Goal: Find specific page/section: Find specific page/section

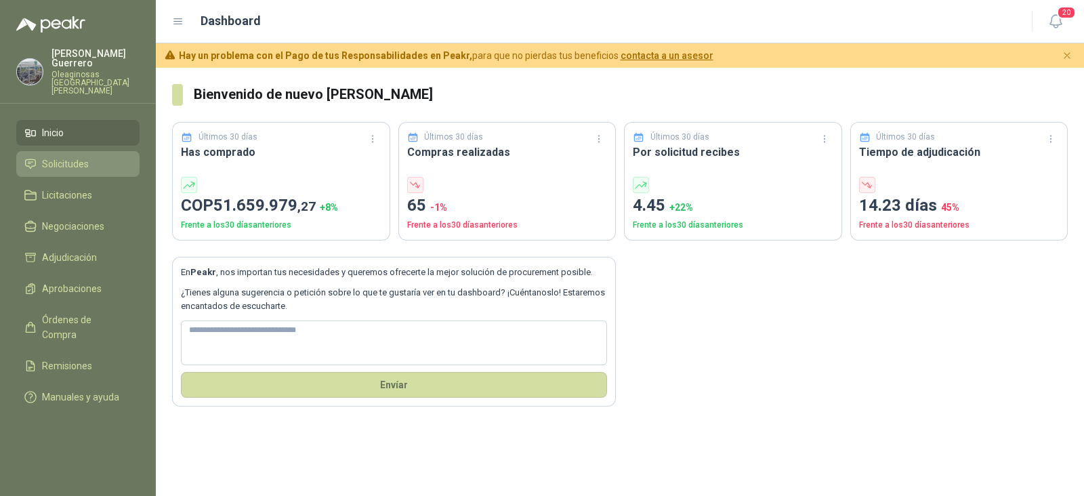
click at [75, 157] on span "Solicitudes" at bounding box center [65, 164] width 47 height 15
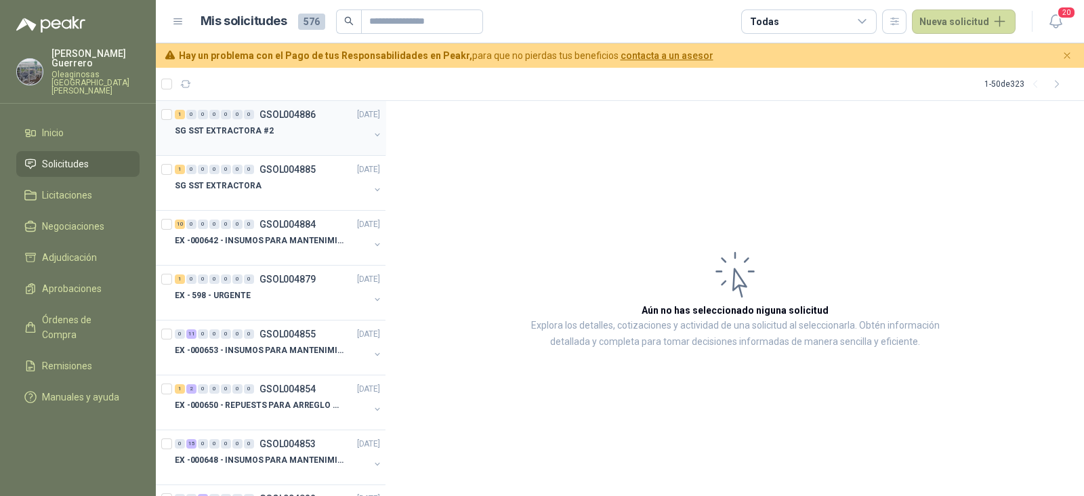
click at [275, 127] on div "SG SST EXTRACTORA #2" at bounding box center [272, 131] width 194 height 16
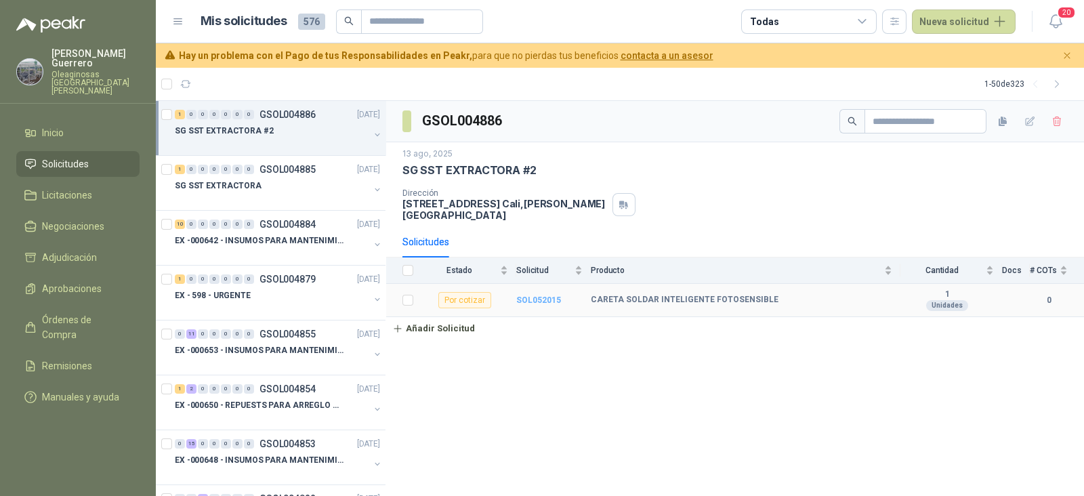
click at [533, 295] on b "SOL052015" at bounding box center [538, 299] width 45 height 9
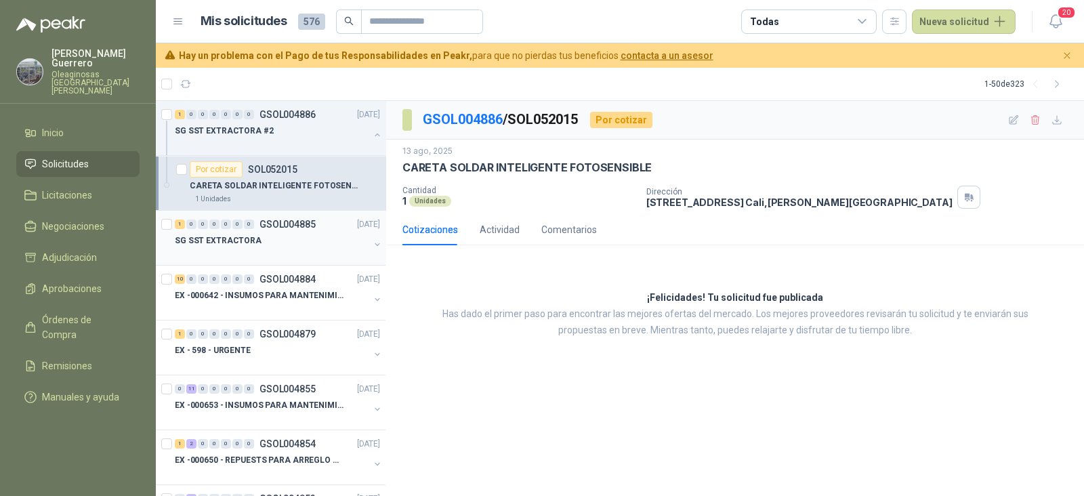
click at [204, 244] on p "SG SST EXTRACTORA" at bounding box center [218, 240] width 87 height 13
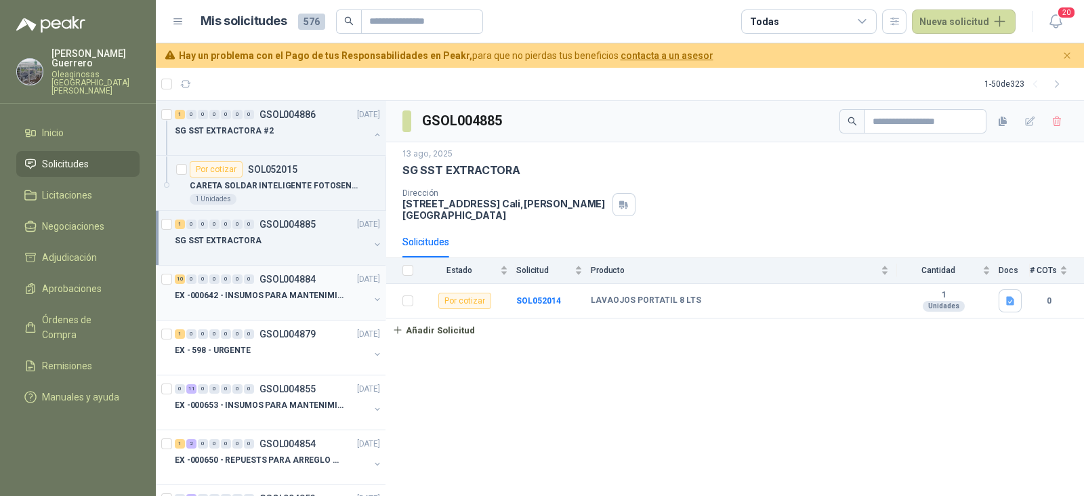
click at [232, 311] on div at bounding box center [272, 309] width 194 height 11
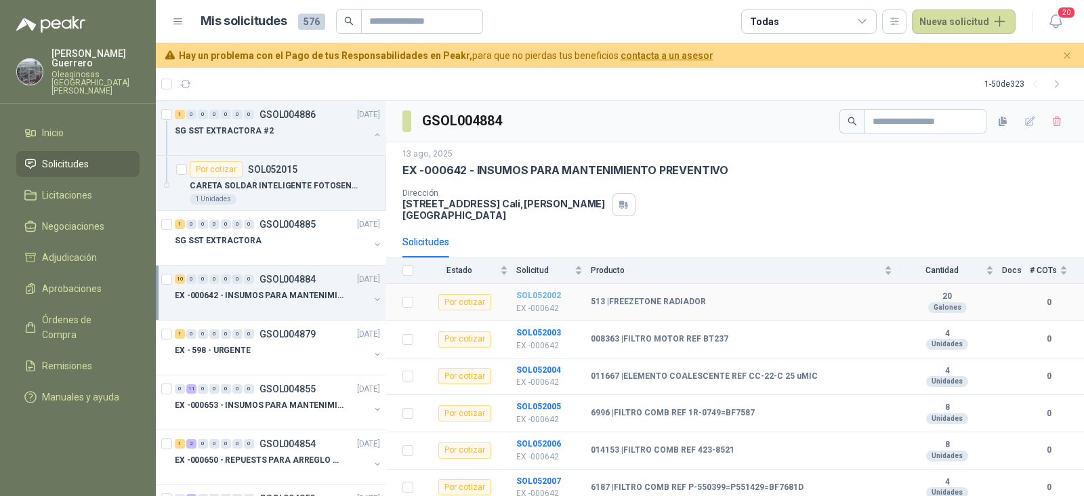
click at [546, 291] on b "SOL052002" at bounding box center [538, 295] width 45 height 9
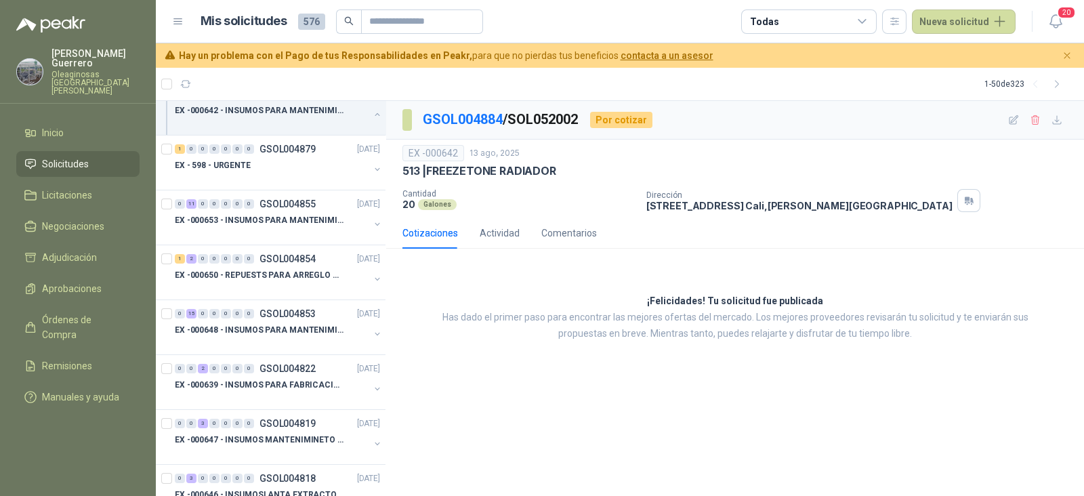
scroll to position [676, 0]
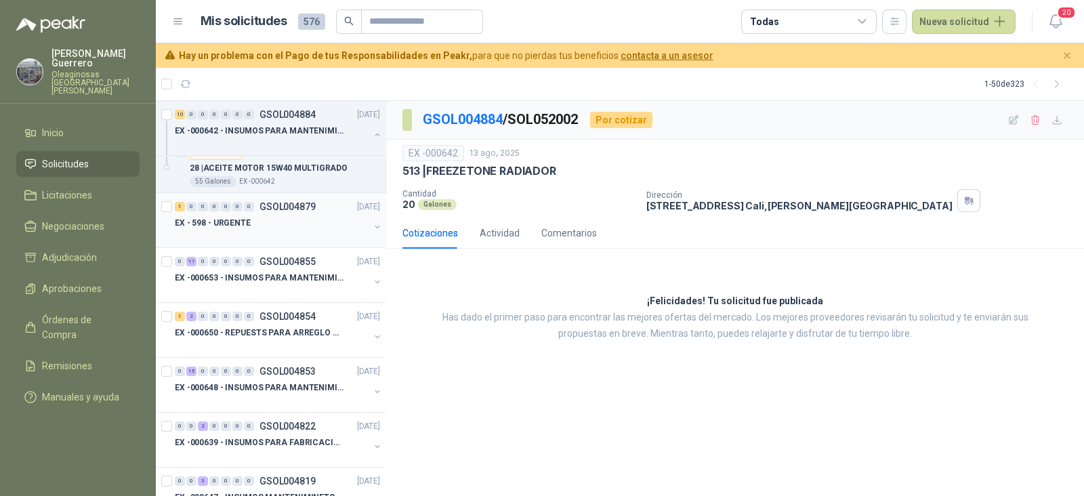
click at [260, 215] on div "EX - 598 - URGENTE" at bounding box center [272, 223] width 194 height 16
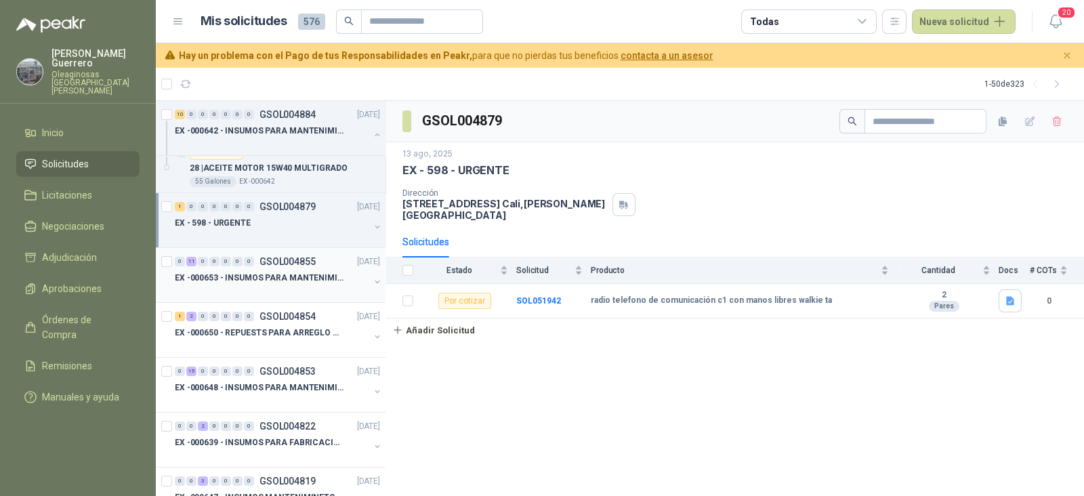
click at [263, 286] on div at bounding box center [272, 291] width 194 height 11
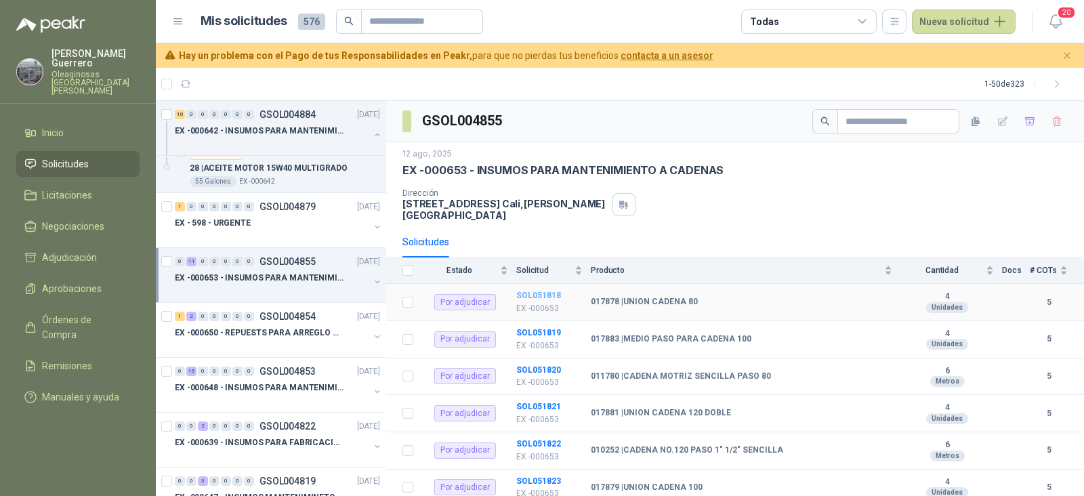
click at [550, 291] on b "SOL051818" at bounding box center [538, 295] width 45 height 9
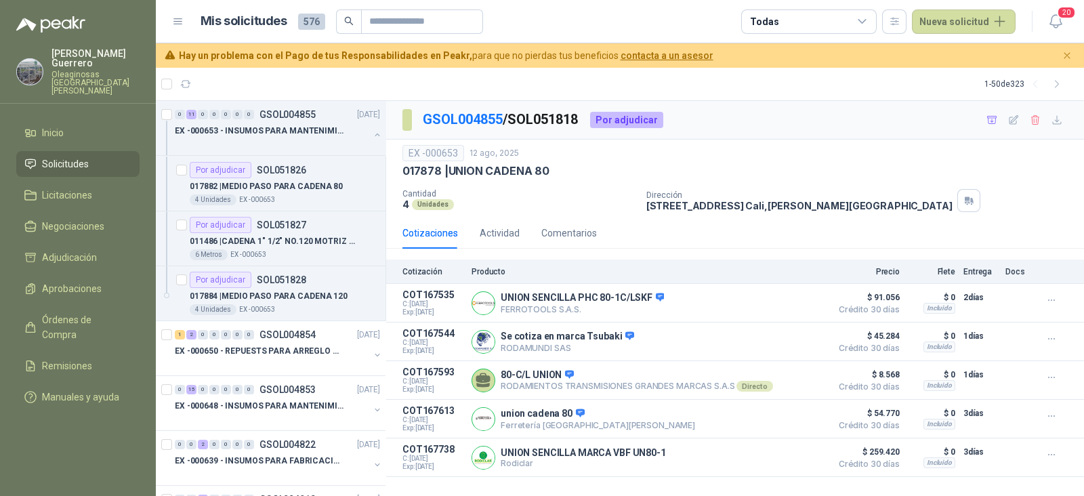
scroll to position [1229, 0]
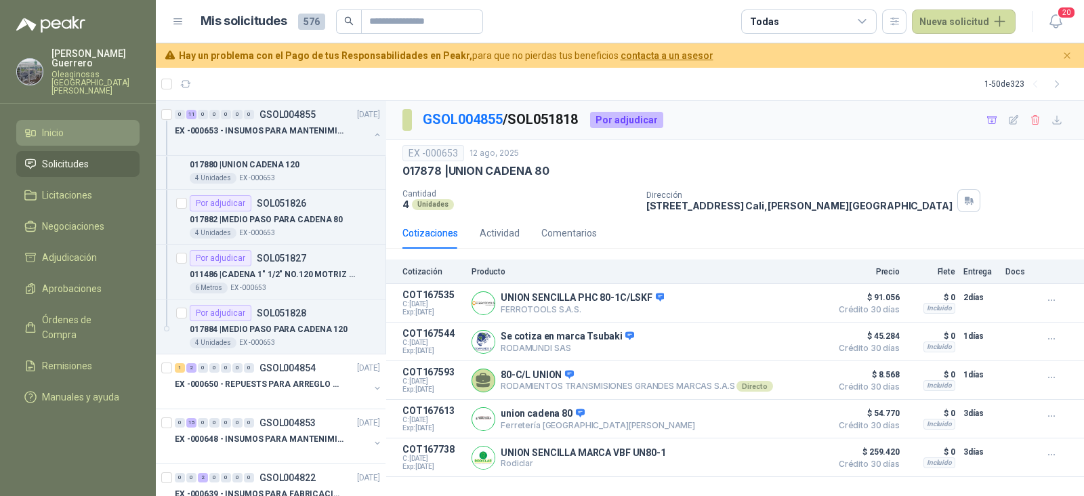
click at [77, 120] on link "Inicio" at bounding box center [77, 133] width 123 height 26
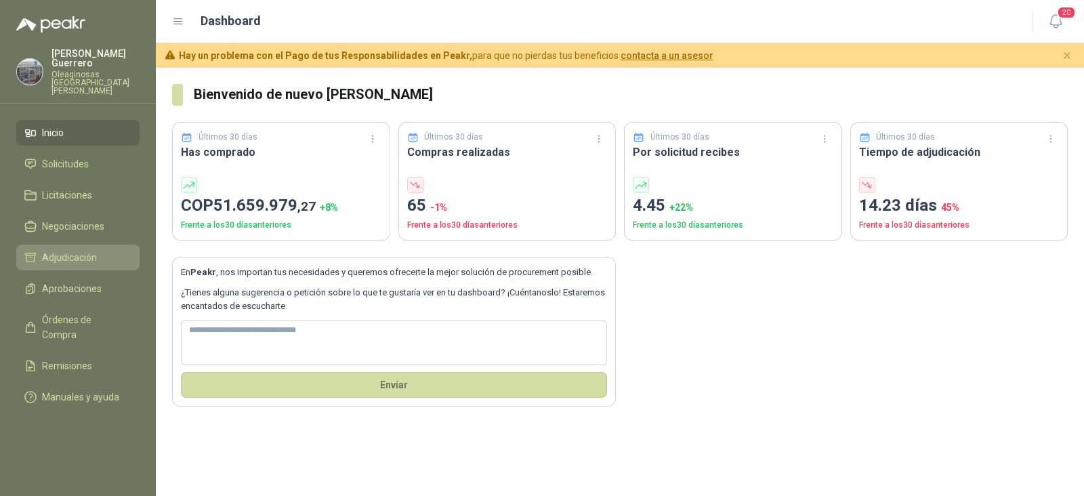
click at [54, 250] on span "Adjudicación" at bounding box center [69, 257] width 55 height 15
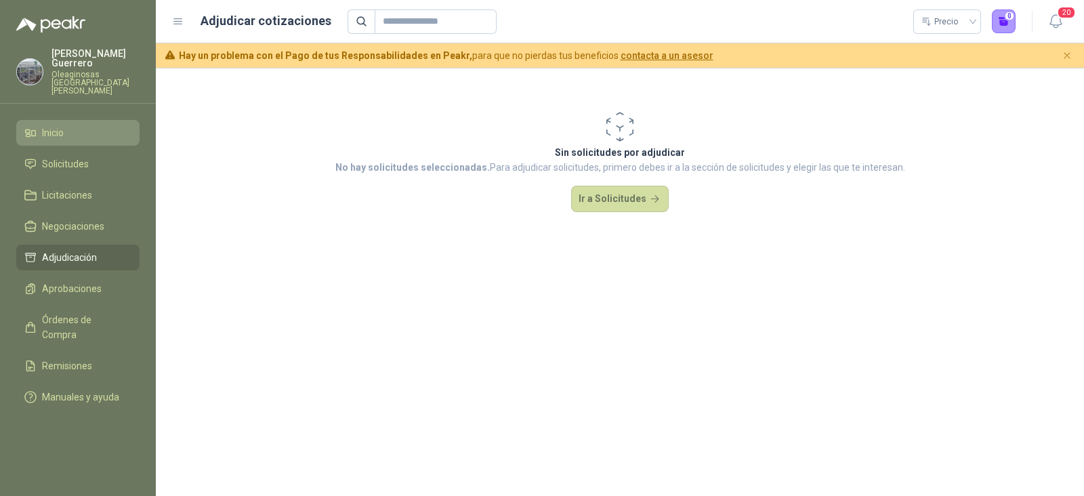
click at [66, 125] on li "Inicio" at bounding box center [77, 132] width 107 height 15
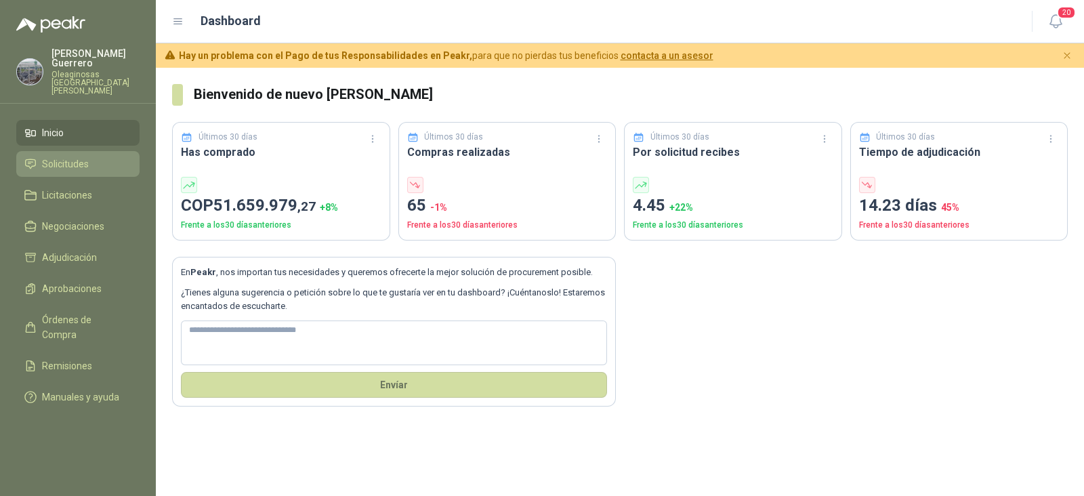
click at [73, 157] on span "Solicitudes" at bounding box center [65, 164] width 47 height 15
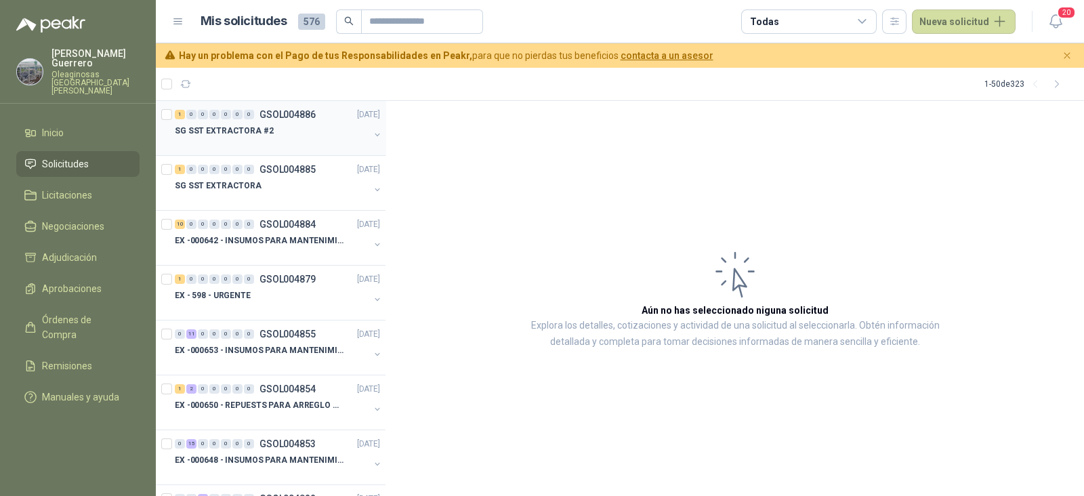
click at [246, 139] on div at bounding box center [272, 144] width 194 height 11
